Goal: Transaction & Acquisition: Subscribe to service/newsletter

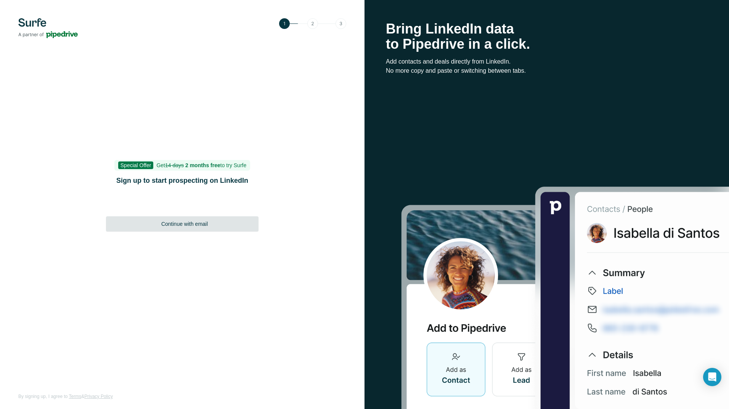
click at [200, 225] on span "Continue with email" at bounding box center [184, 224] width 47 height 8
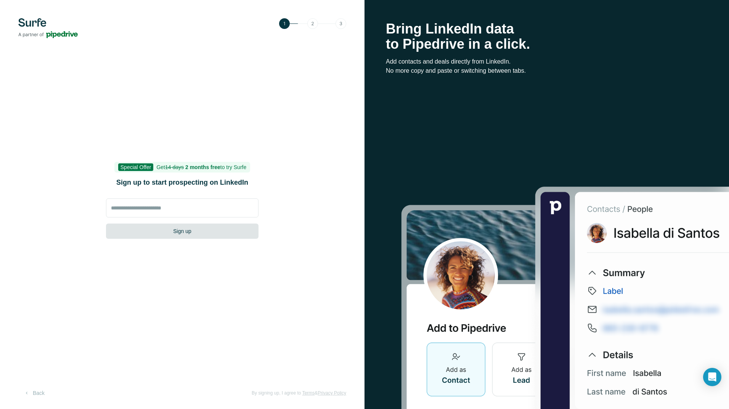
click at [187, 233] on button "Sign up" at bounding box center [182, 231] width 152 height 15
click at [188, 213] on input at bounding box center [182, 208] width 152 height 19
type input "**********"
click at [240, 234] on button "Sign up" at bounding box center [182, 231] width 152 height 15
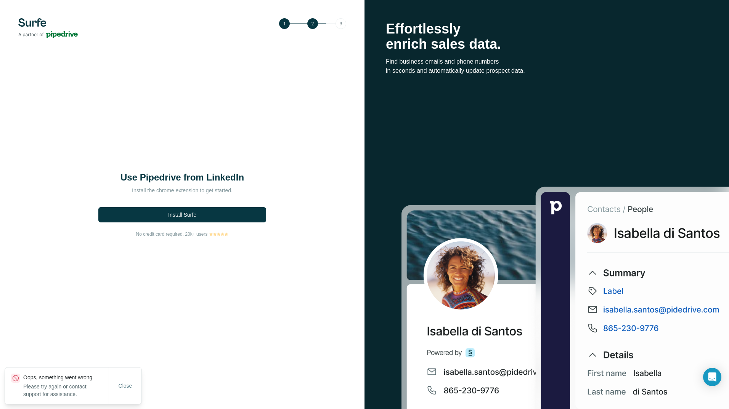
click at [146, 205] on div "Install Surfe" at bounding box center [182, 213] width 172 height 24
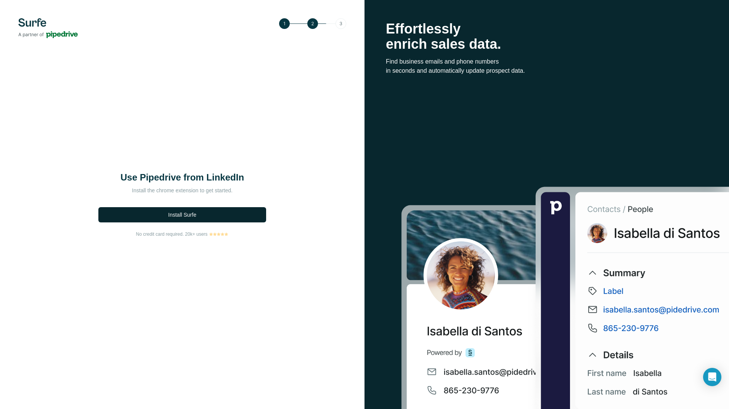
click at [191, 210] on button "Install Surfe" at bounding box center [182, 214] width 168 height 15
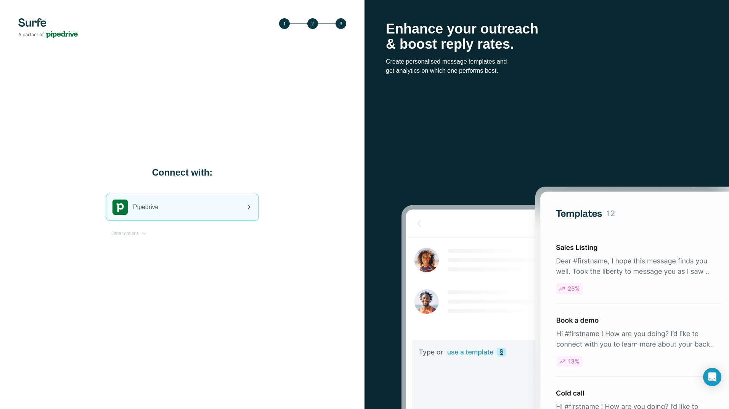
click at [193, 205] on div "Pipedrive" at bounding box center [182, 207] width 152 height 26
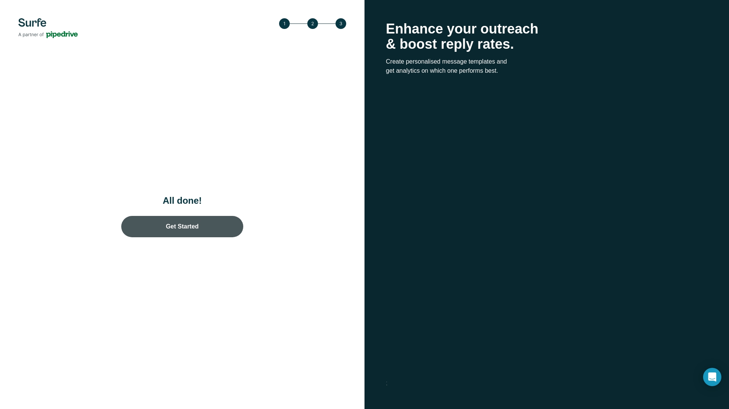
click at [210, 230] on link "Get Started" at bounding box center [182, 226] width 122 height 21
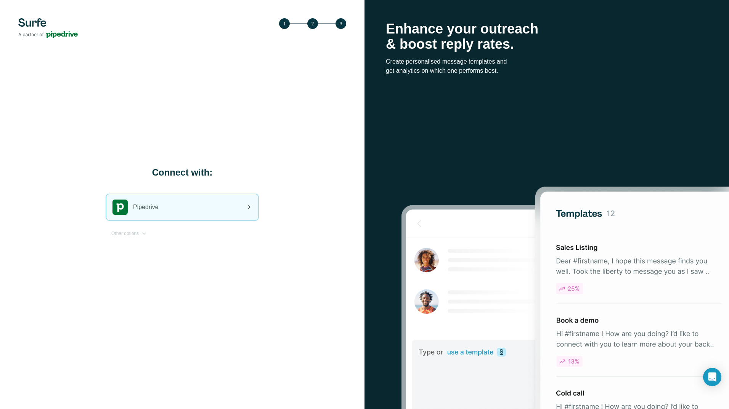
click at [233, 211] on div "Pipedrive" at bounding box center [182, 207] width 152 height 26
click at [200, 211] on div "Pipedrive" at bounding box center [182, 207] width 152 height 26
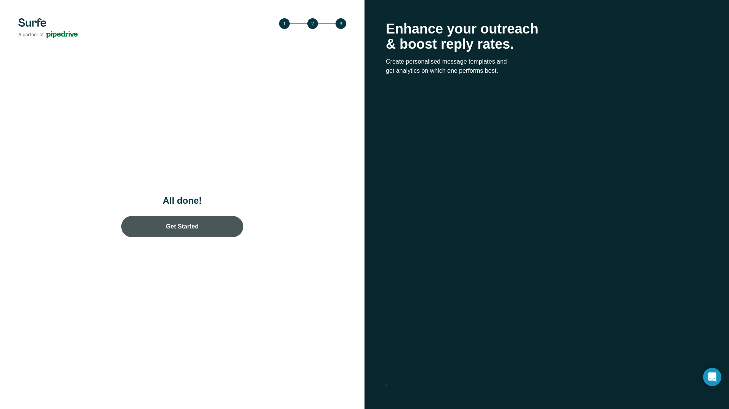
click at [210, 219] on link "Get Started" at bounding box center [182, 226] width 122 height 21
